Goal: Transaction & Acquisition: Book appointment/travel/reservation

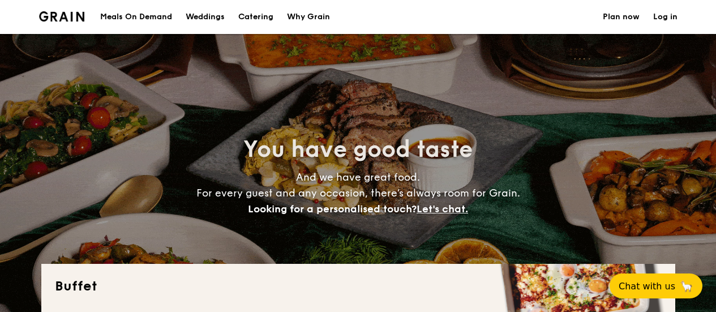
select select
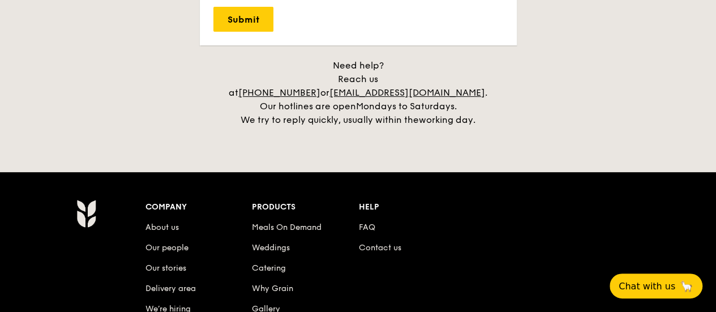
scroll to position [2525, 0]
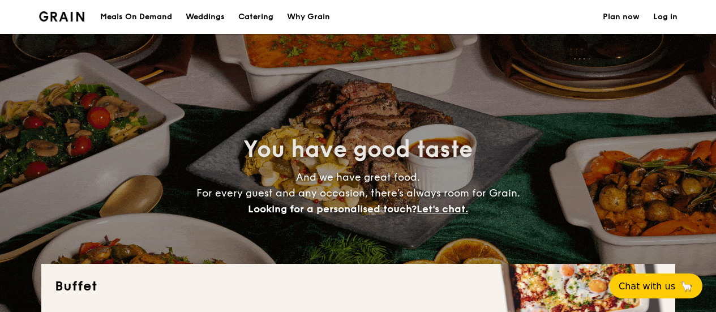
select select
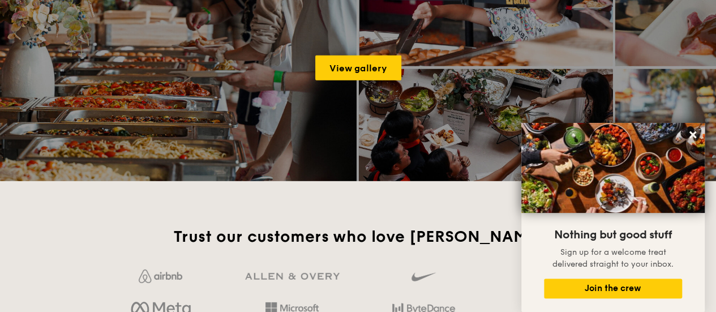
scroll to position [1496, 0]
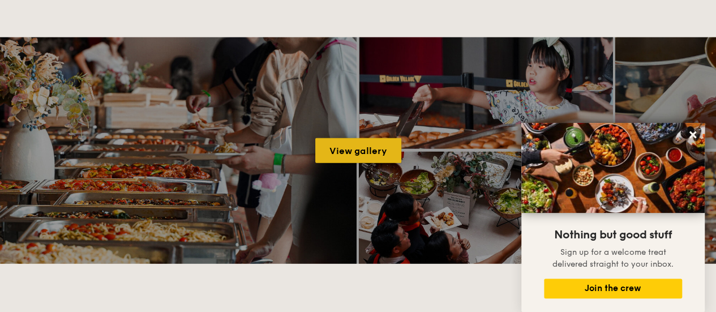
click at [355, 141] on link "View gallery" at bounding box center [358, 150] width 86 height 25
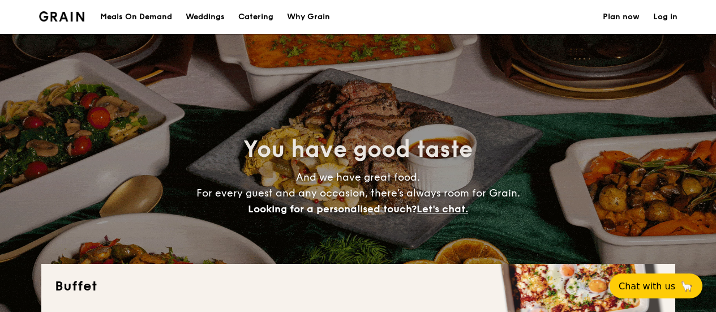
select select
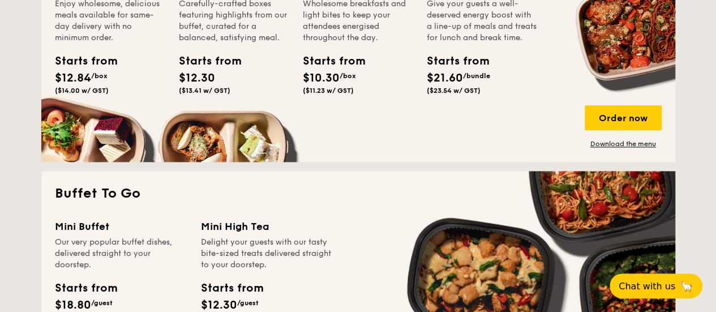
scroll to position [669, 0]
